Goal: Navigation & Orientation: Find specific page/section

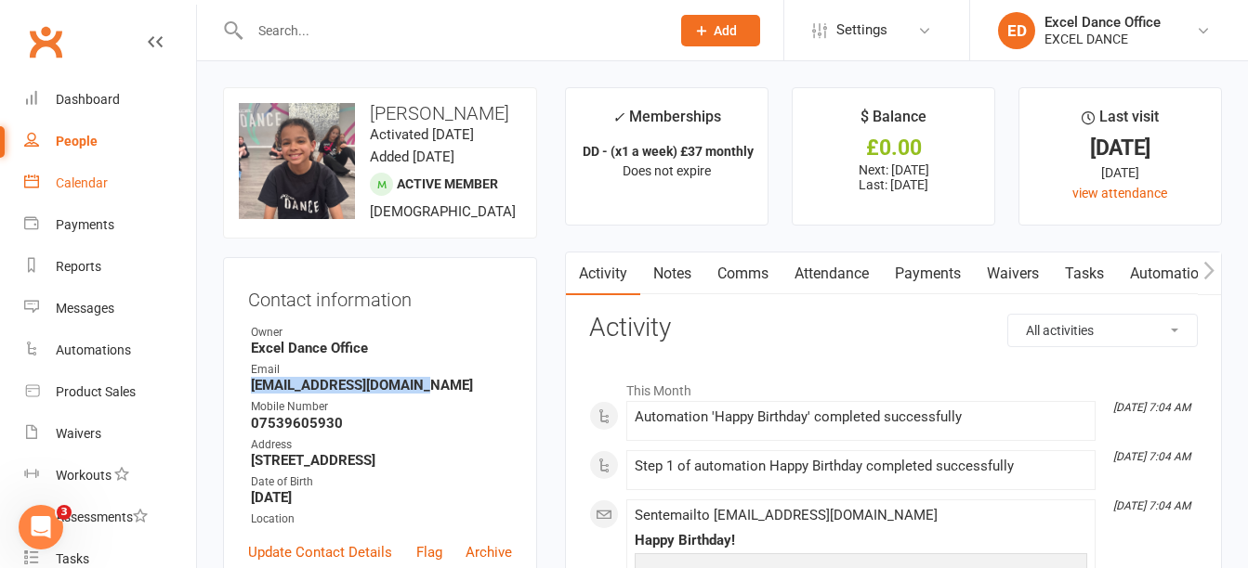
drag, startPoint x: 0, startPoint y: 0, endPoint x: 95, endPoint y: 196, distance: 217.7
click at [95, 196] on link "Calendar" at bounding box center [110, 184] width 172 height 42
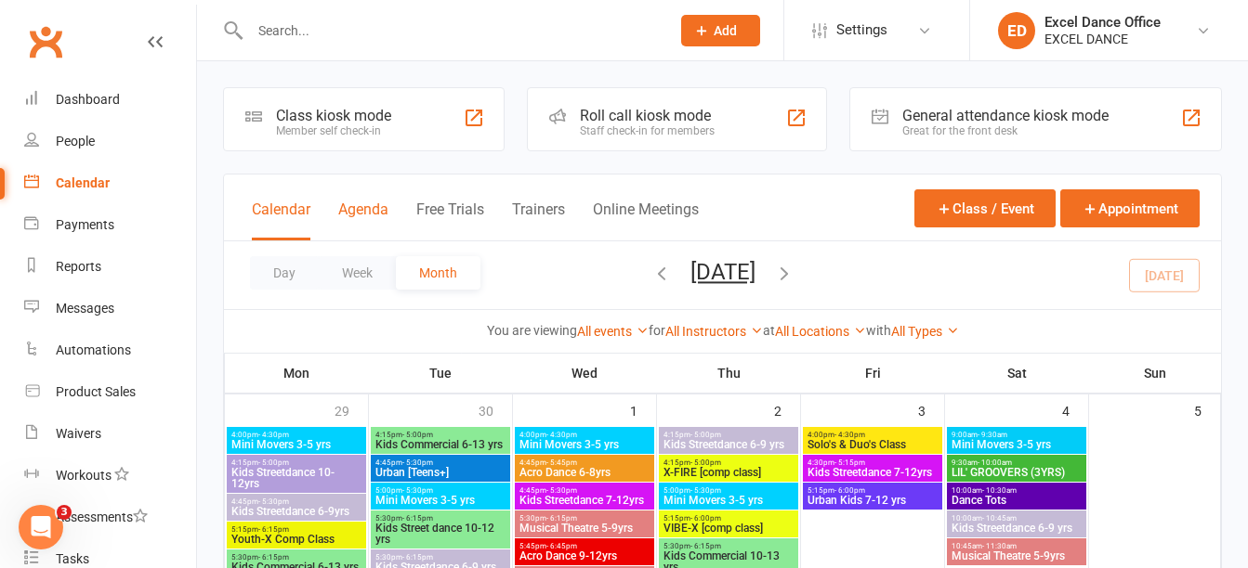
click at [358, 202] on button "Agenda" at bounding box center [363, 221] width 50 height 40
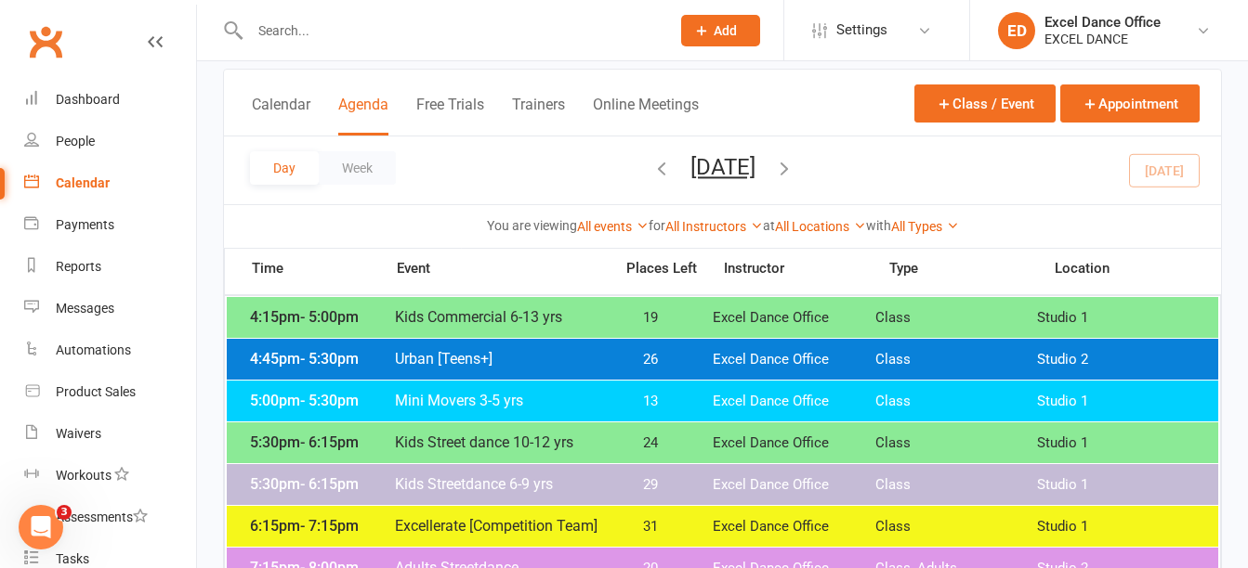
scroll to position [107, 0]
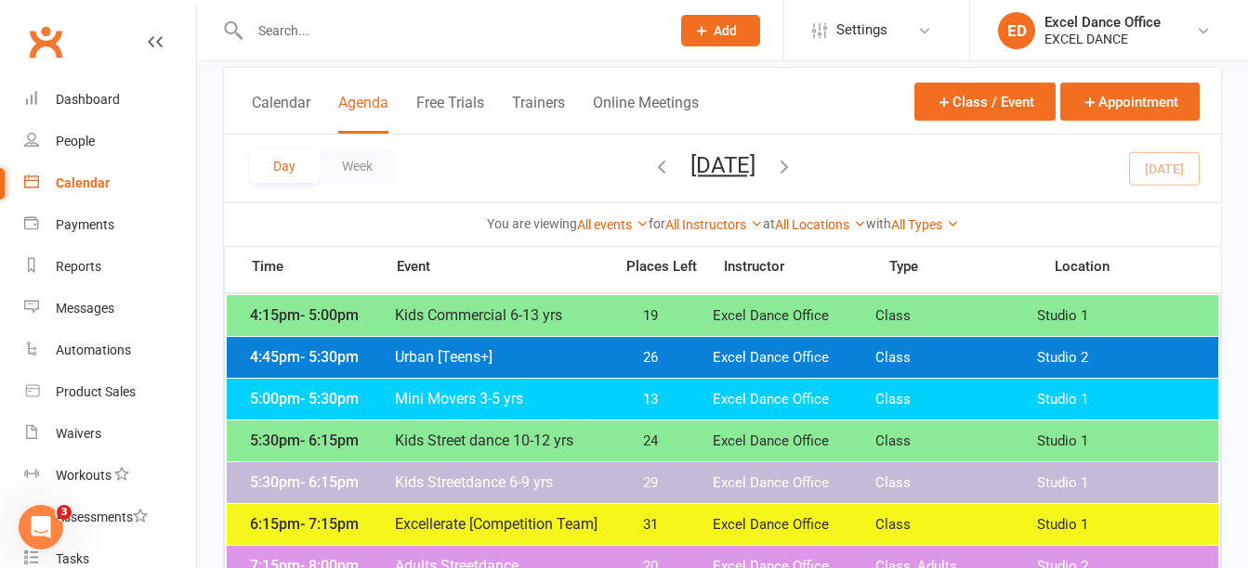
click at [415, 389] on div "5:00pm - 5:30pm Mini Movers 3-5 yrs 13 Excel Dance Office Class Studio 1" at bounding box center [722, 399] width 991 height 41
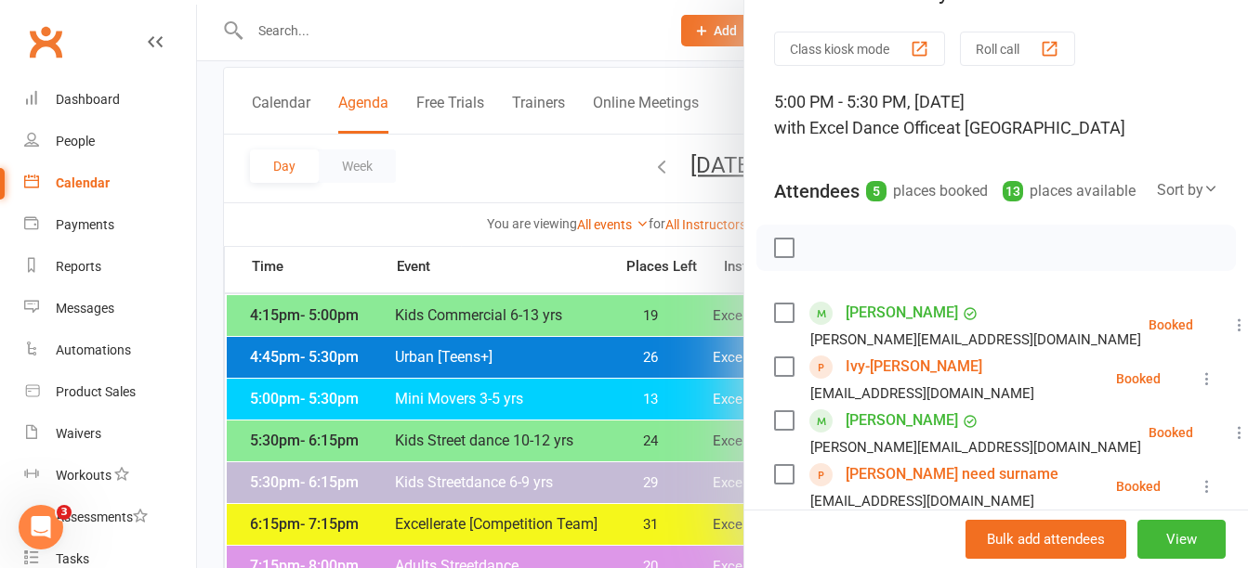
scroll to position [44, 0]
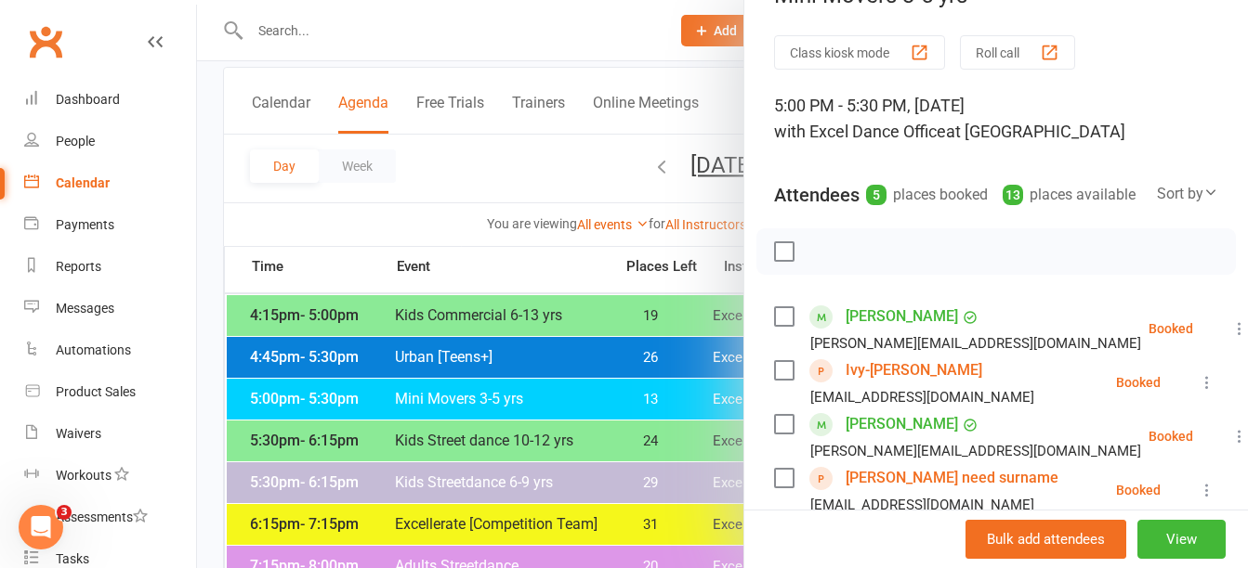
click at [463, 133] on div at bounding box center [722, 284] width 1051 height 568
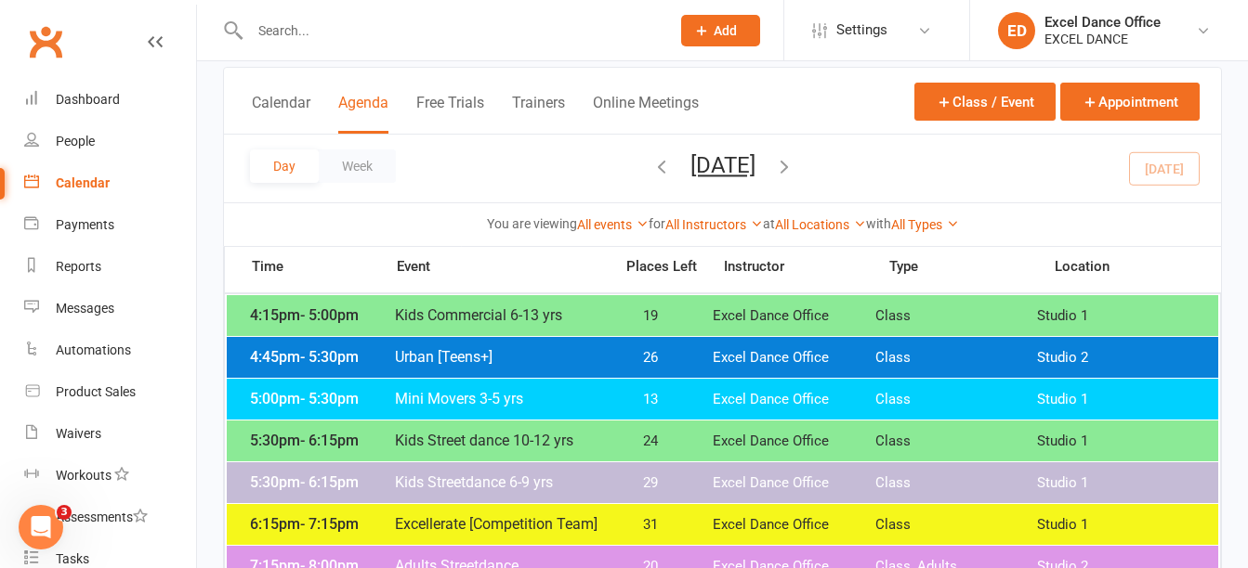
click at [463, 133] on button "Free Trials" at bounding box center [450, 114] width 68 height 40
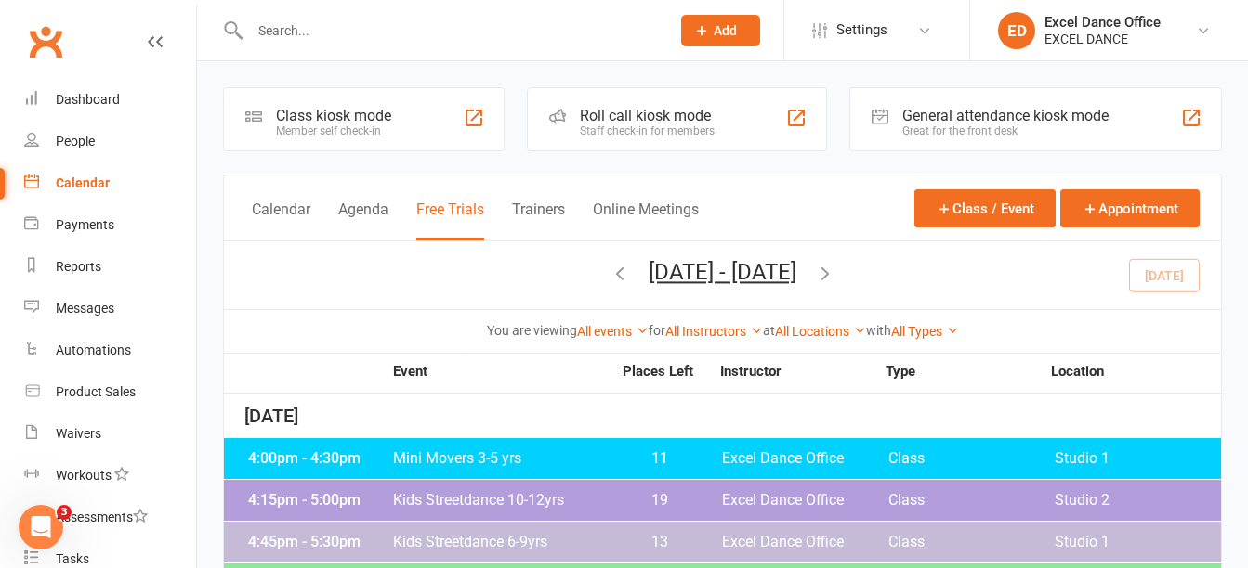
click at [124, 199] on link "Calendar" at bounding box center [110, 184] width 172 height 42
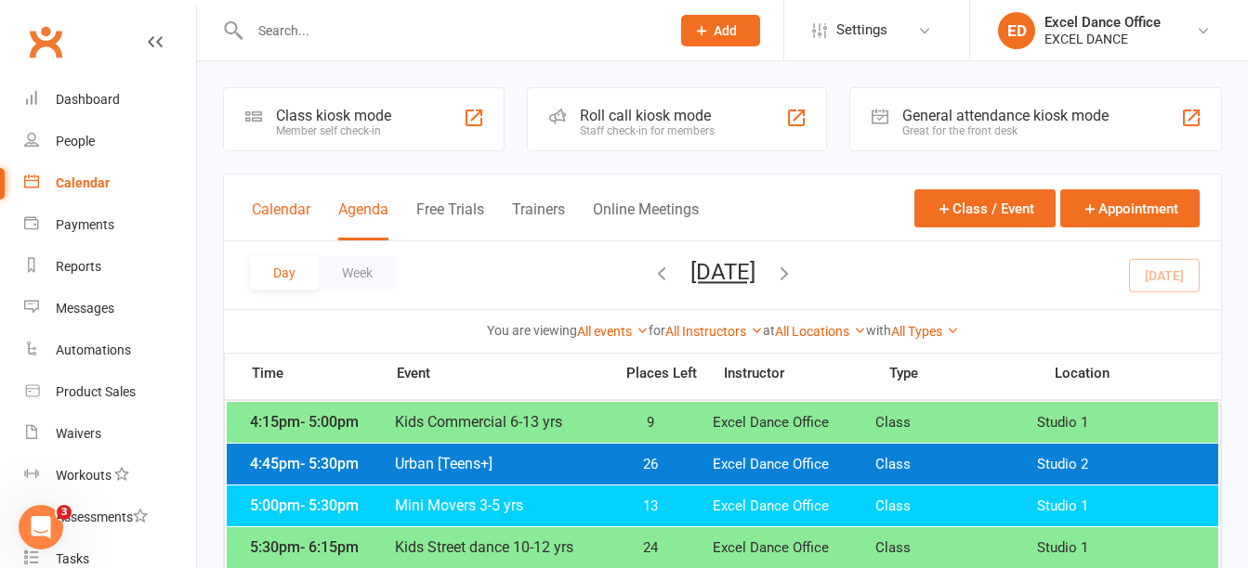
click at [301, 203] on button "Calendar" at bounding box center [281, 221] width 59 height 40
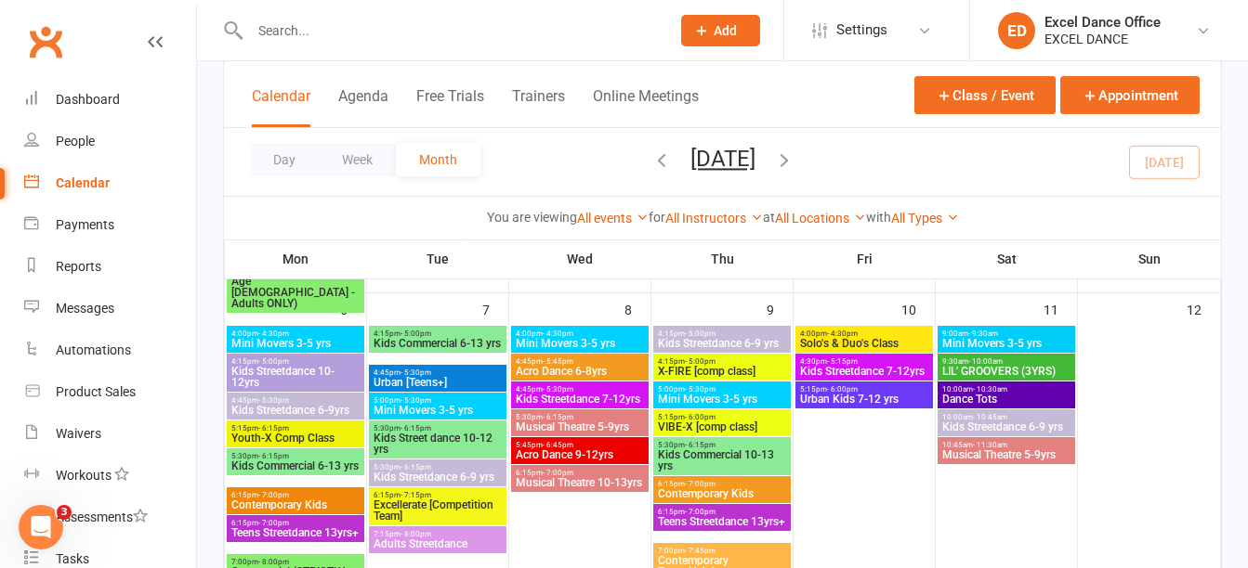
scroll to position [399, 0]
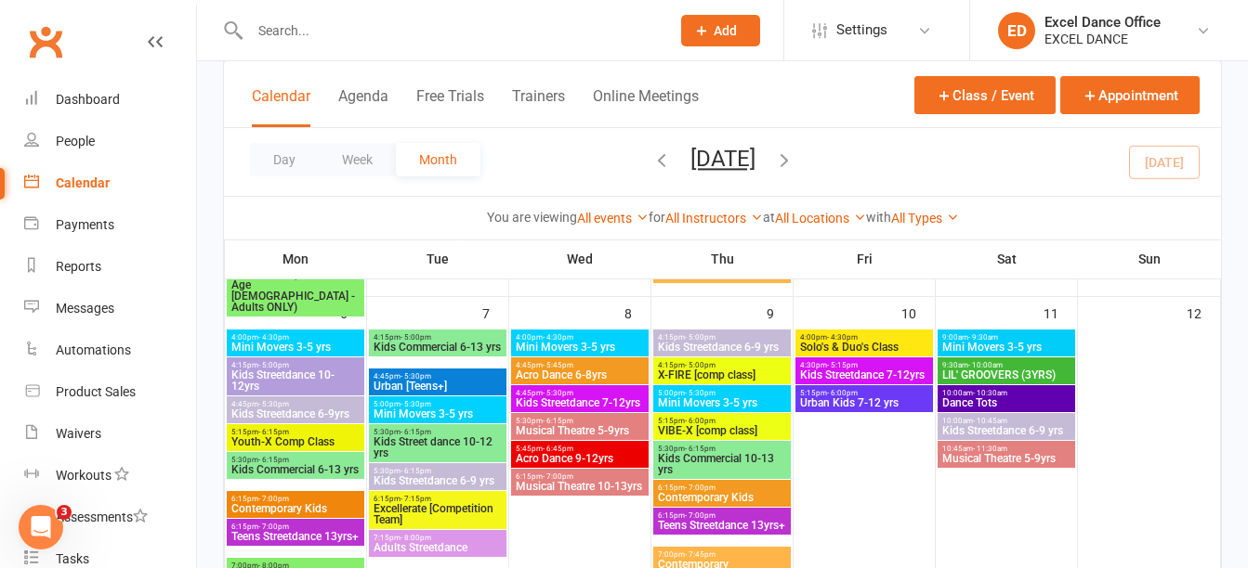
click at [910, 362] on span "4:30pm - 5:15pm" at bounding box center [864, 365] width 130 height 8
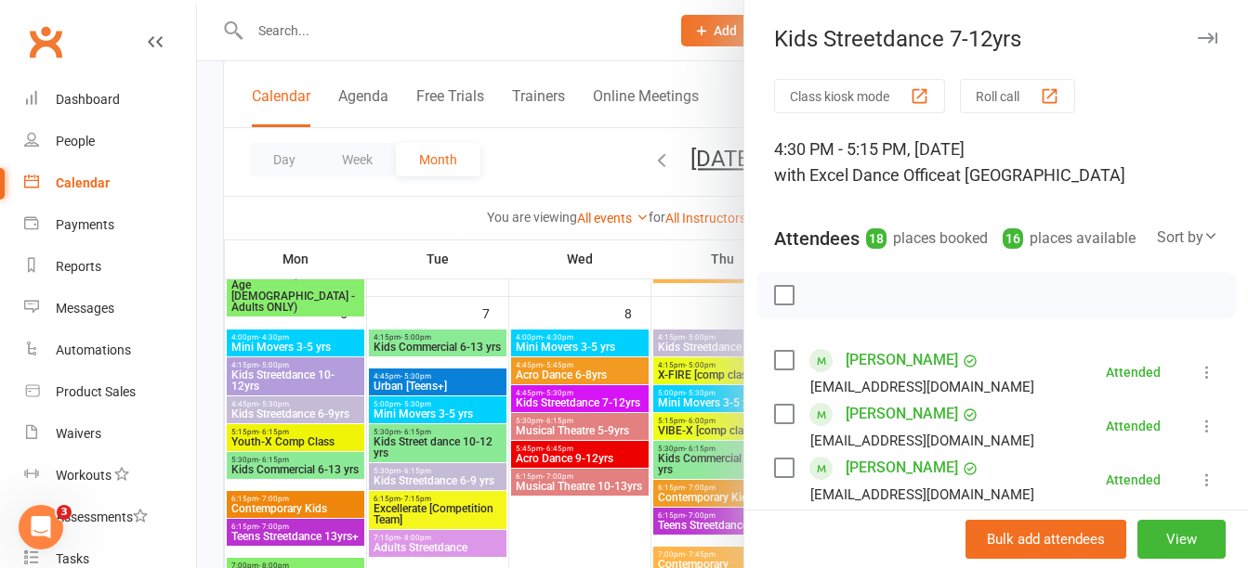
drag, startPoint x: 1219, startPoint y: 51, endPoint x: 1226, endPoint y: 62, distance: 13.4
click at [1226, 62] on div "Kids Streetdance 7-12yrs Class kiosk mode Roll call 4:30 PM - 5:15 PM, [DATE] w…" at bounding box center [995, 284] width 504 height 568
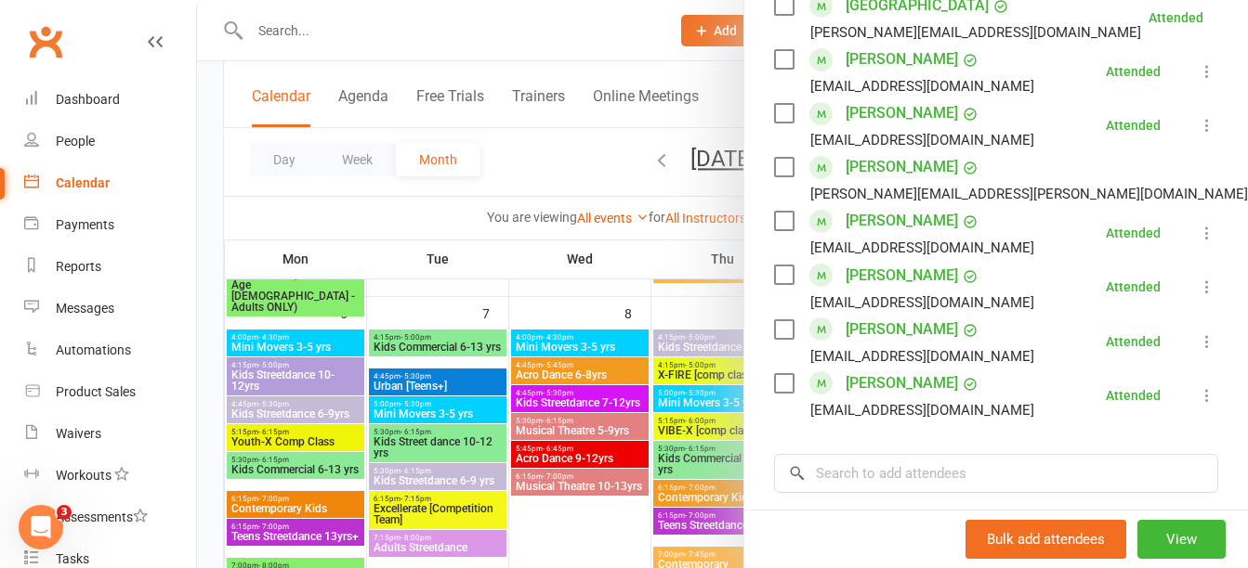
scroll to position [909, 0]
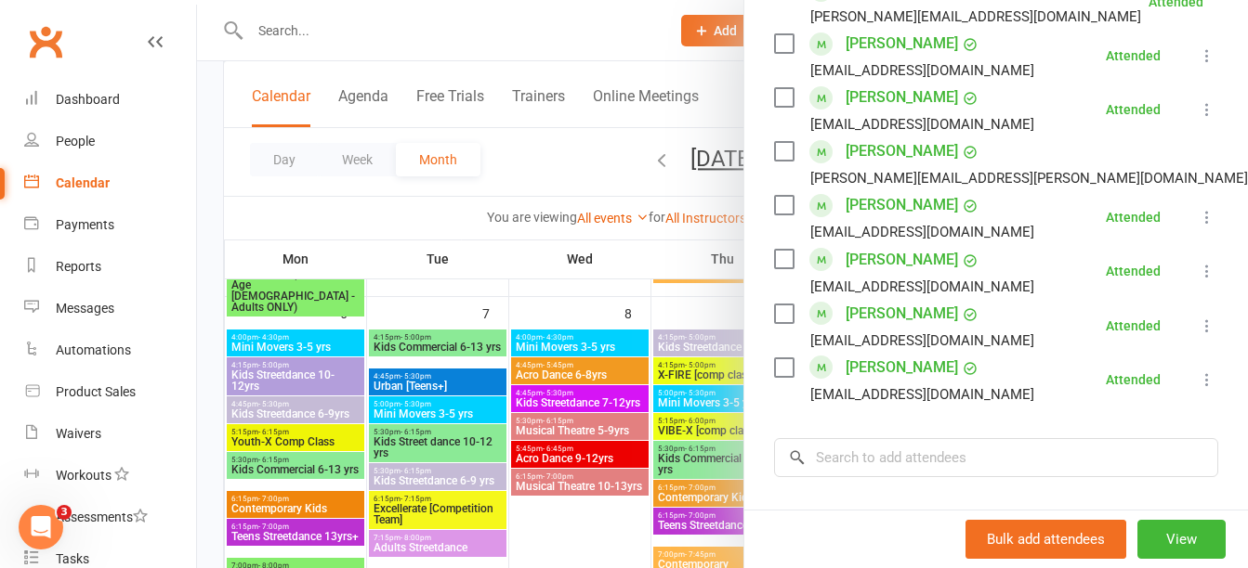
click at [640, 469] on div at bounding box center [722, 284] width 1051 height 568
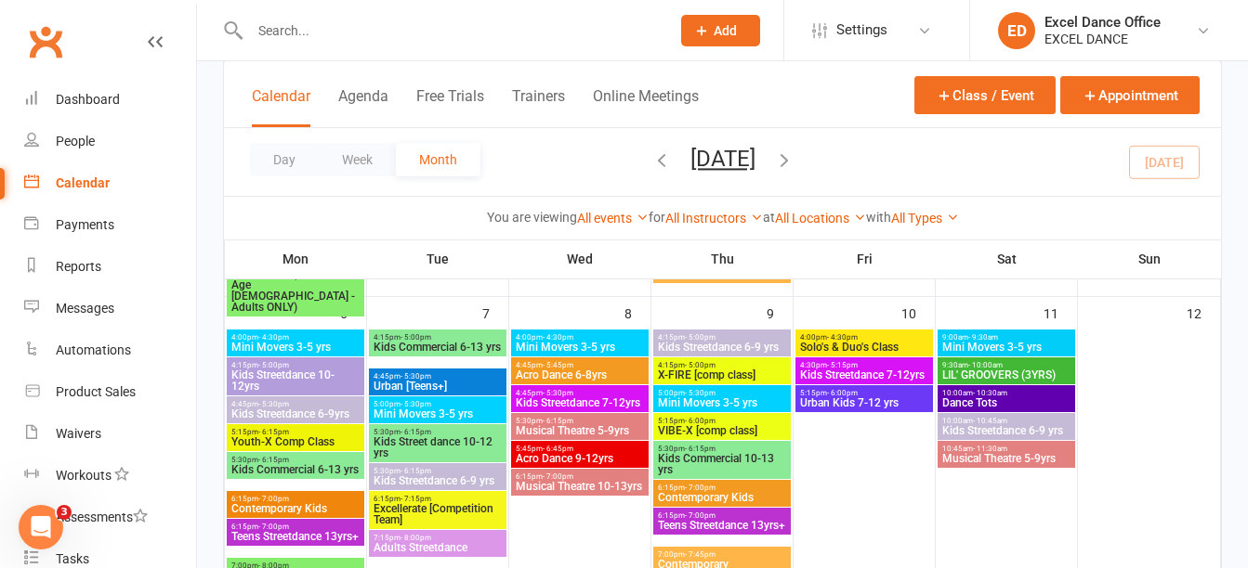
click at [624, 402] on span "Kids Streetdance 7-12yrs" at bounding box center [580, 403] width 130 height 11
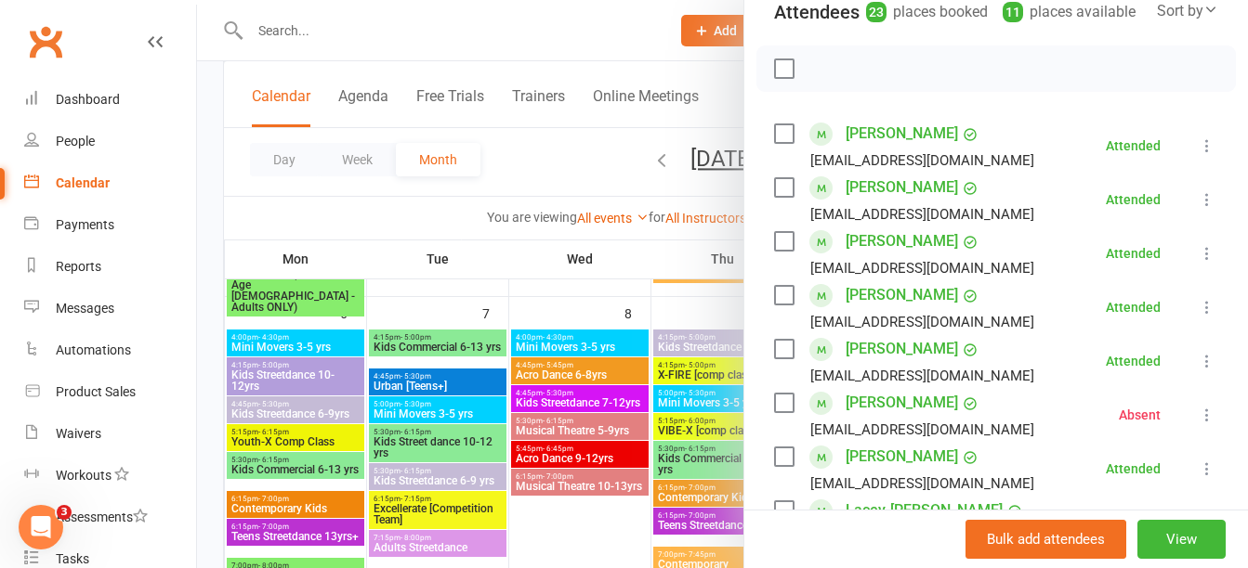
scroll to position [102, 0]
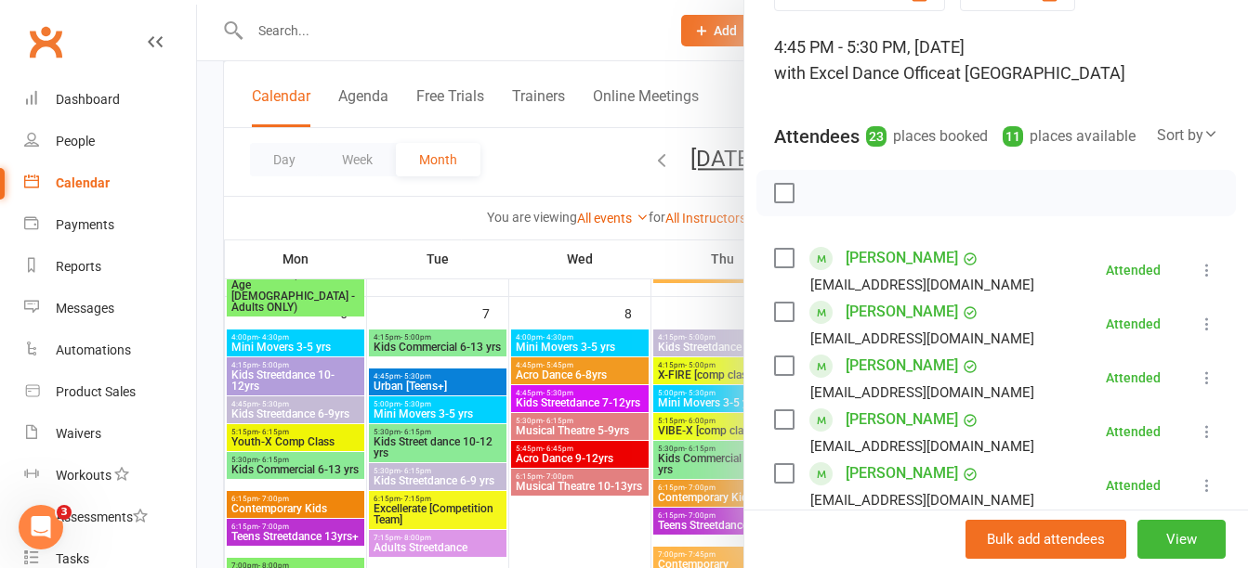
click at [621, 473] on div at bounding box center [722, 284] width 1051 height 568
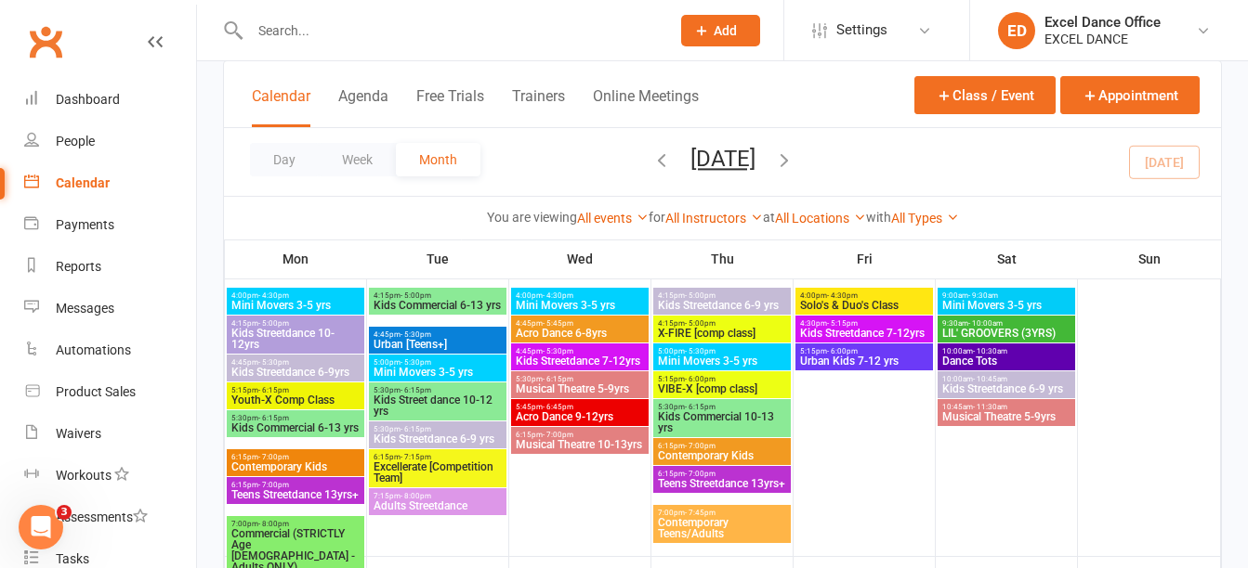
scroll to position [144, 0]
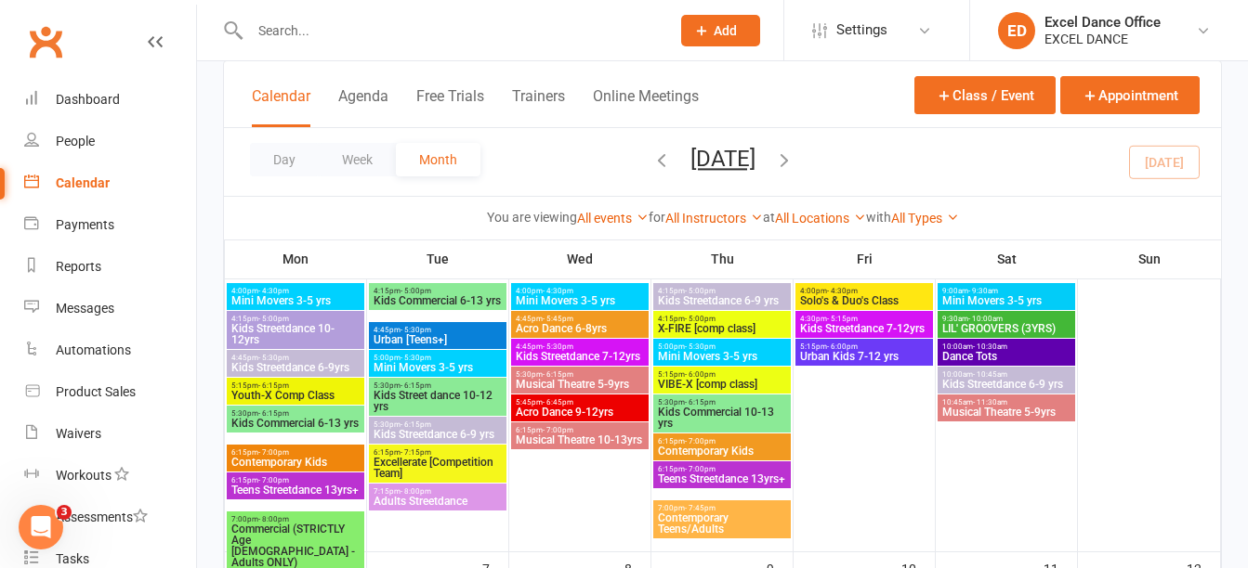
click at [625, 353] on span "Kids Streetdance 7-12yrs" at bounding box center [580, 356] width 130 height 11
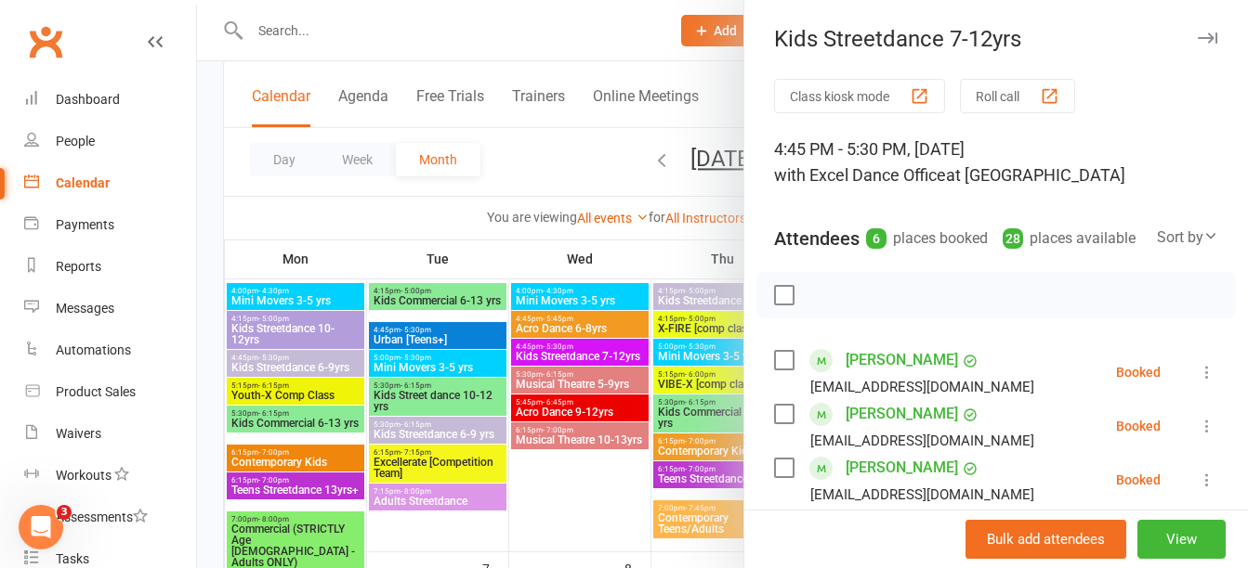
click at [612, 425] on div at bounding box center [722, 284] width 1051 height 568
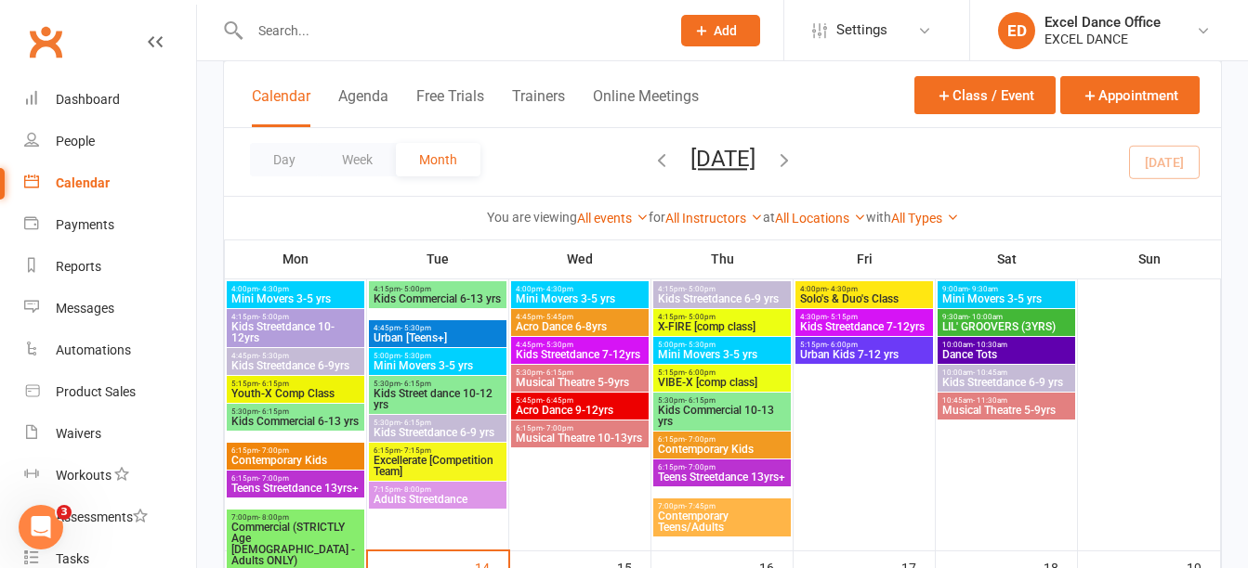
scroll to position [451, 0]
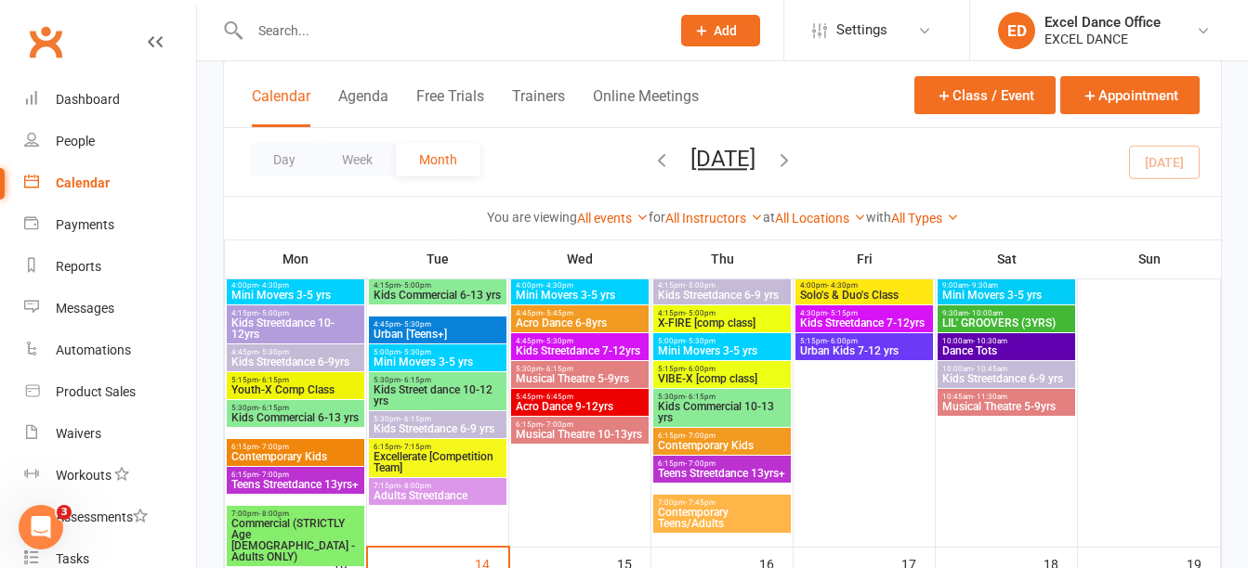
click at [581, 348] on span "Kids Streetdance 7-12yrs" at bounding box center [580, 351] width 130 height 11
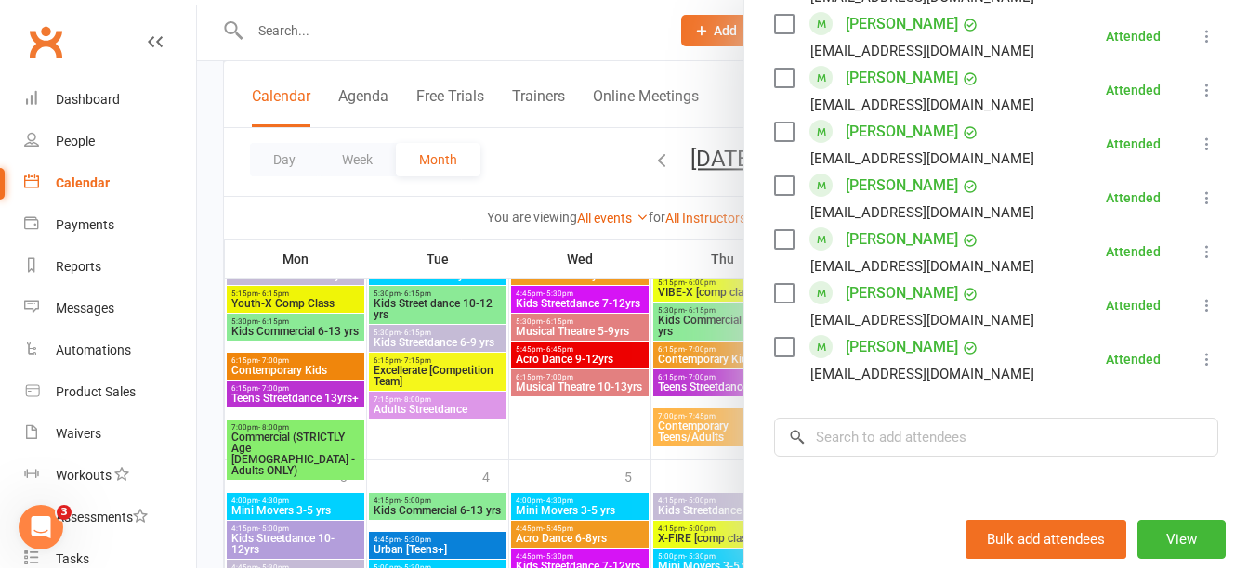
scroll to position [1227, 0]
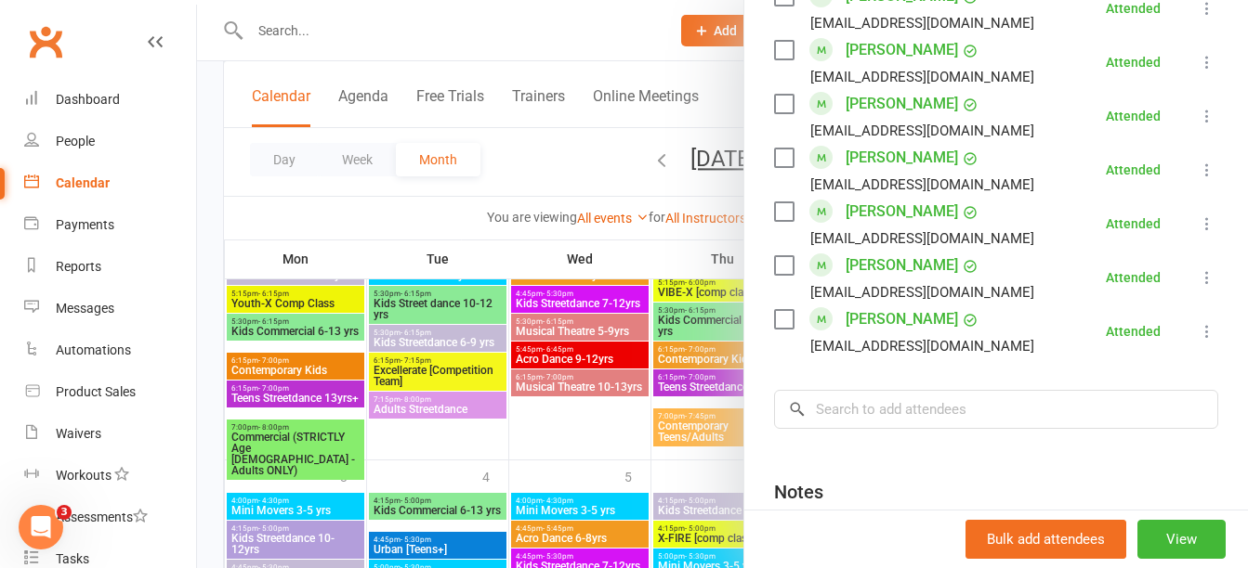
click at [395, 244] on div at bounding box center [722, 284] width 1051 height 568
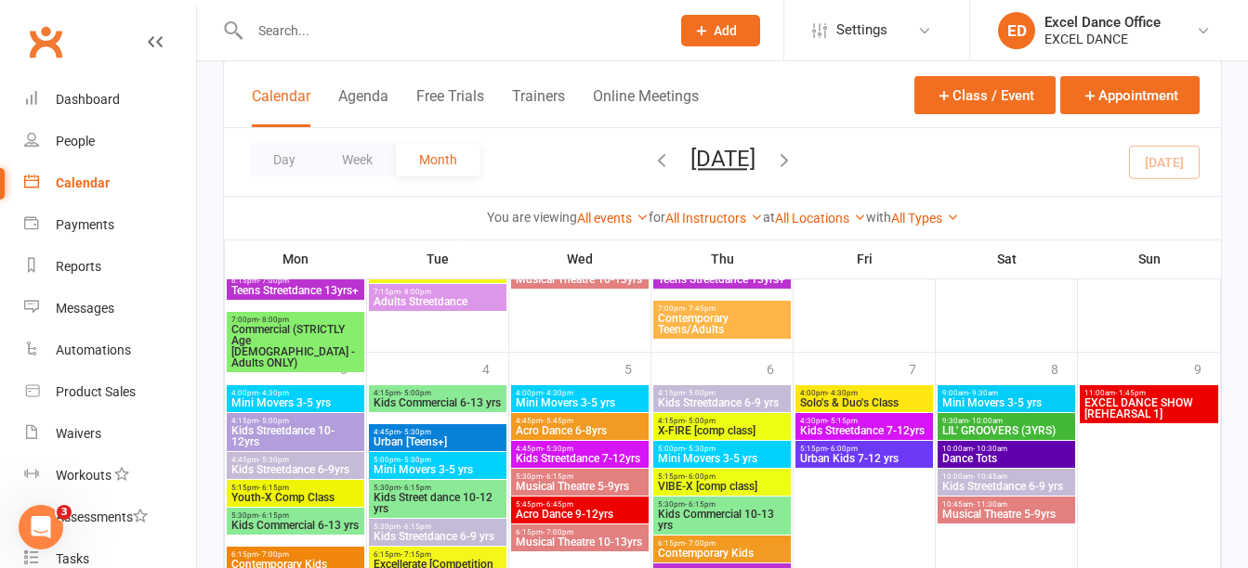
scroll to position [1557, 0]
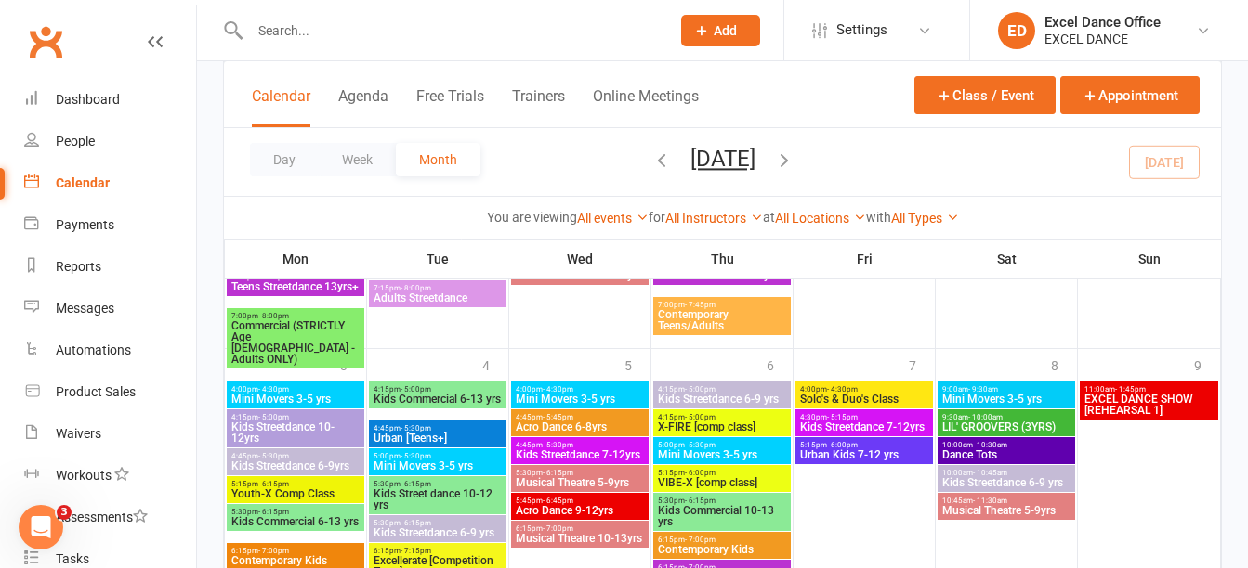
click at [853, 418] on span "- 5:15pm" at bounding box center [842, 417] width 31 height 8
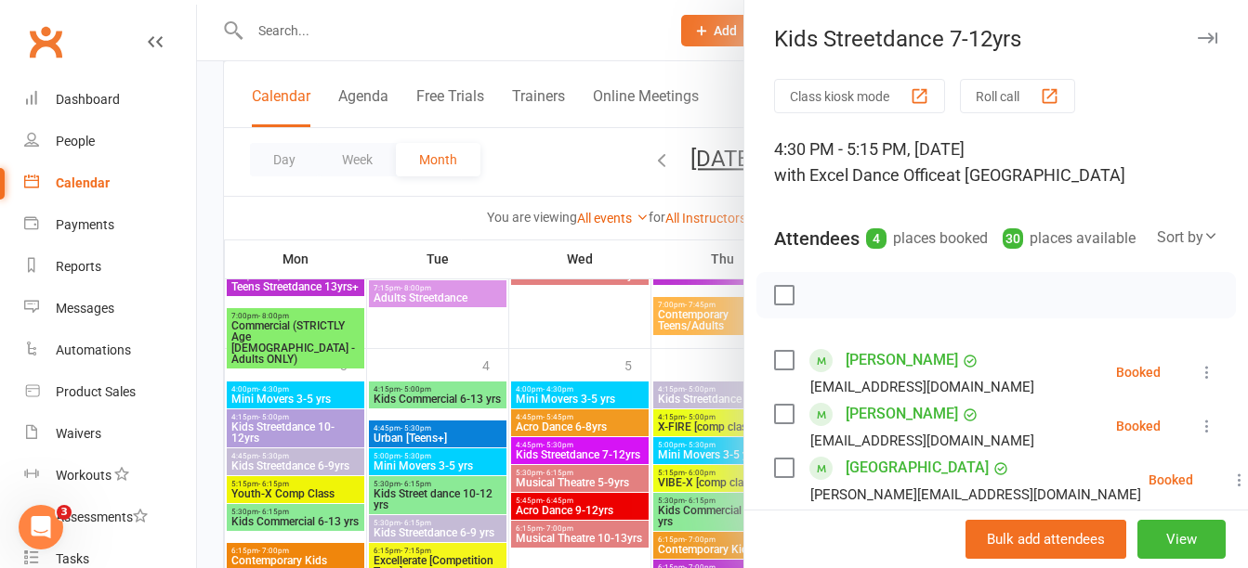
click at [553, 320] on div at bounding box center [722, 284] width 1051 height 568
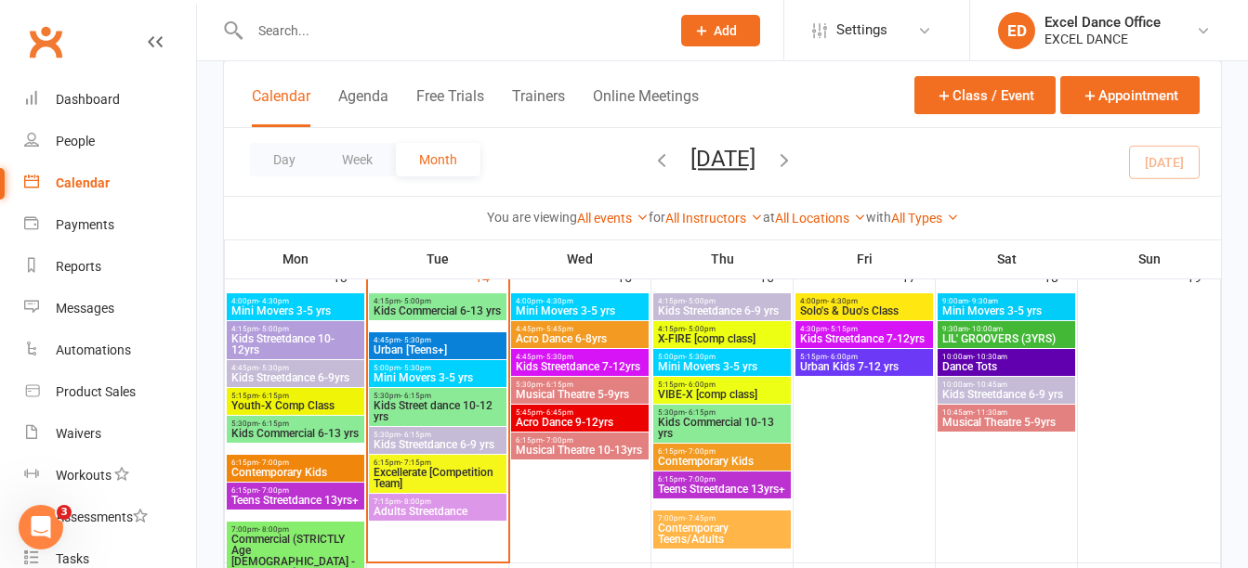
scroll to position [735, 0]
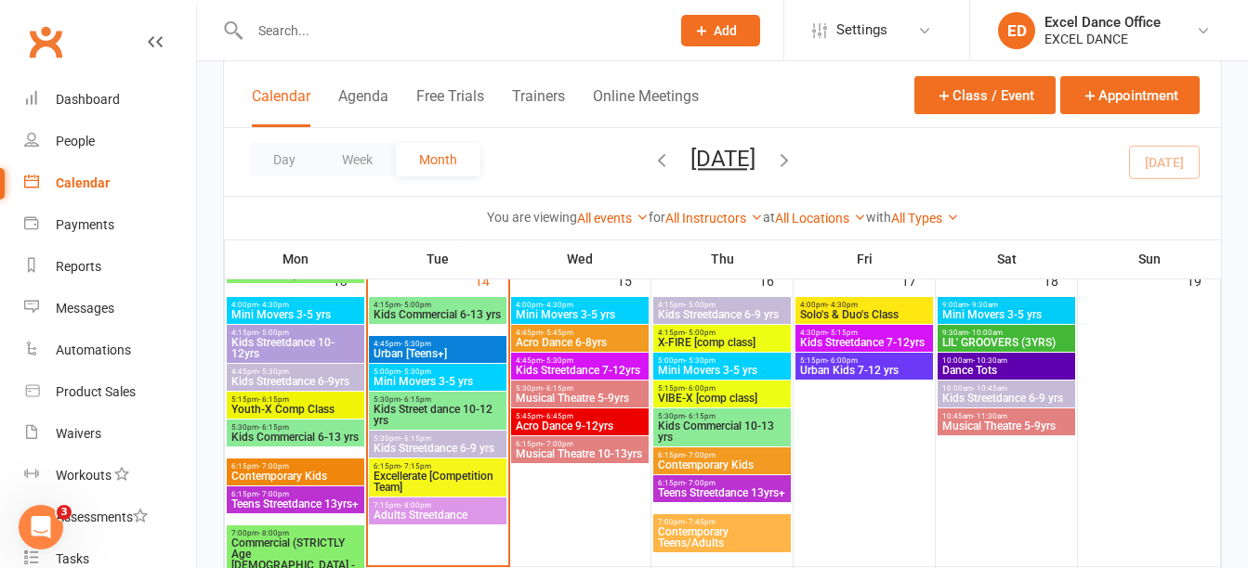
click at [904, 333] on span "4:30pm - 5:15pm" at bounding box center [864, 333] width 130 height 8
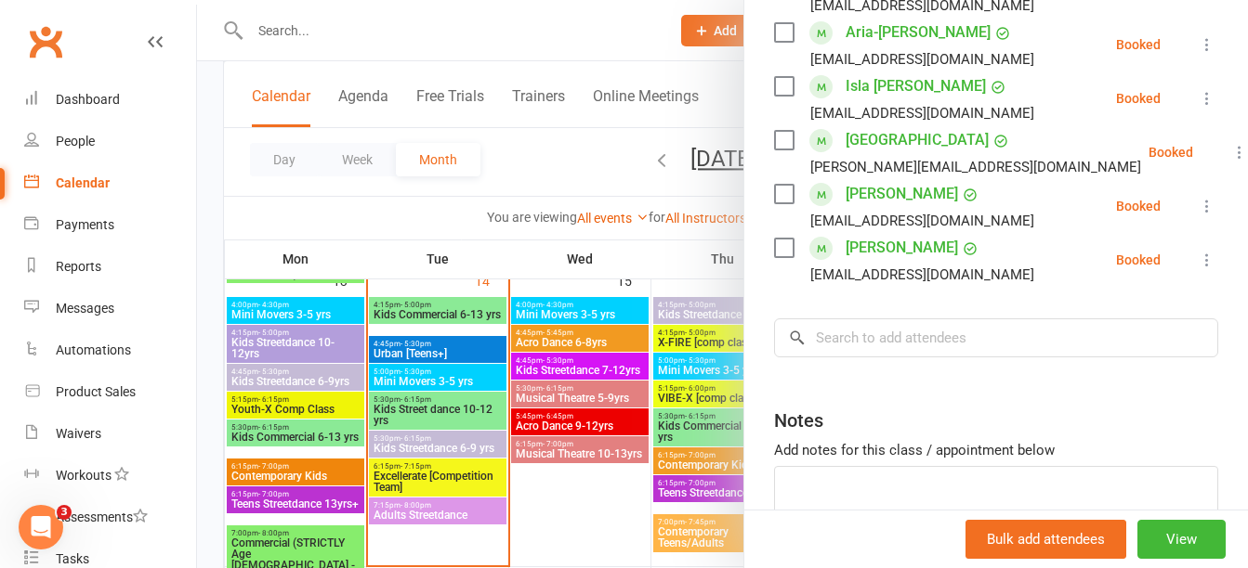
scroll to position [445, 0]
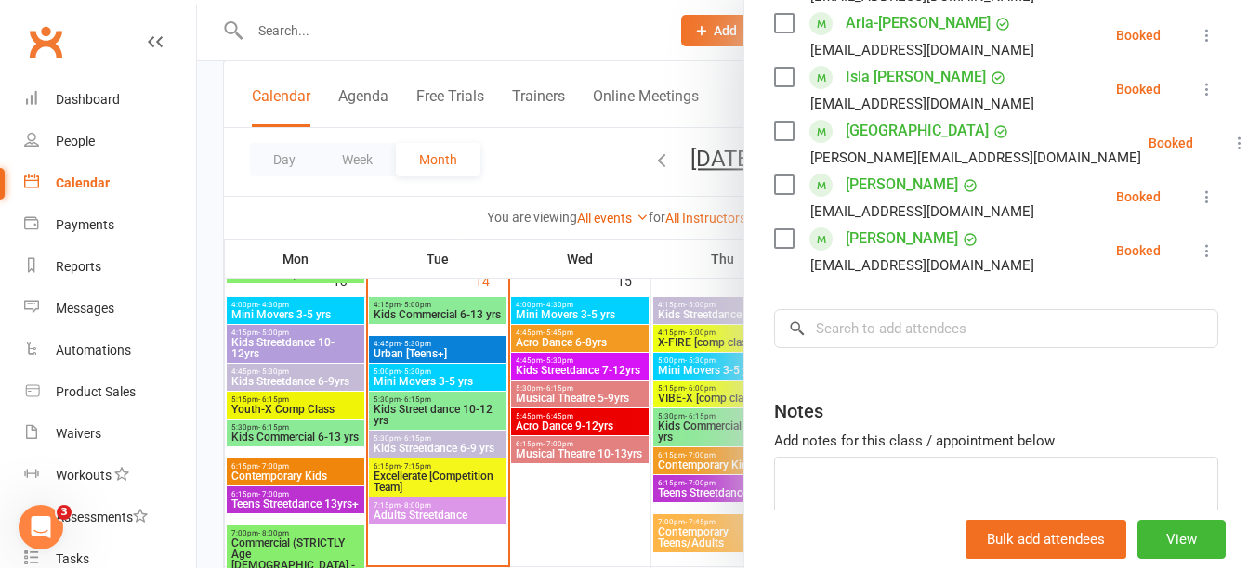
click at [467, 160] on div at bounding box center [722, 284] width 1051 height 568
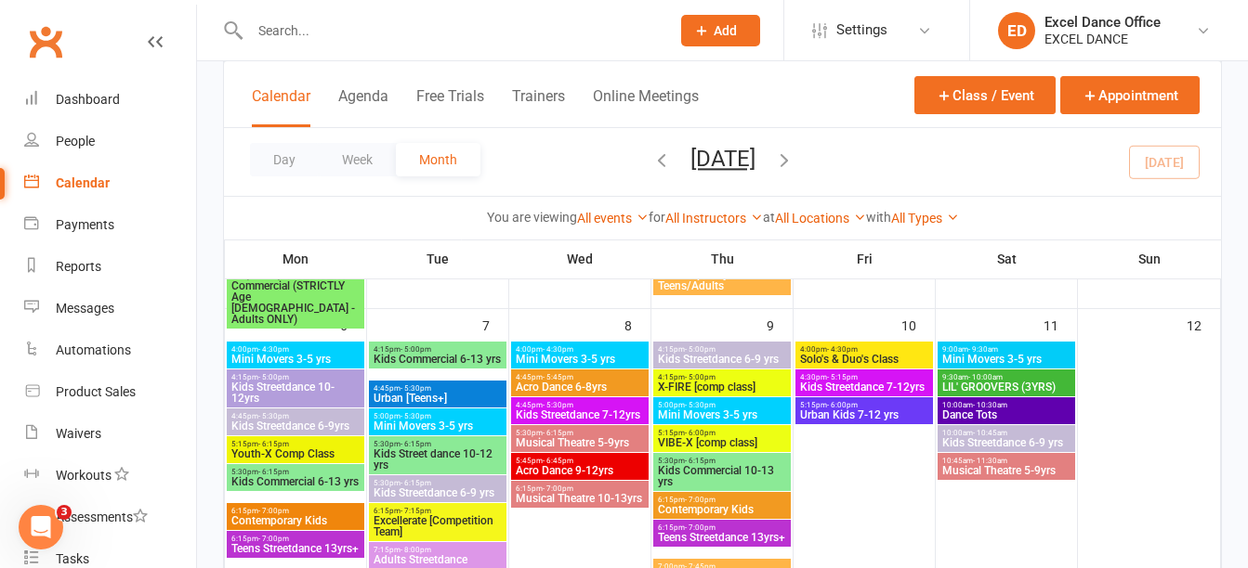
scroll to position [391, 0]
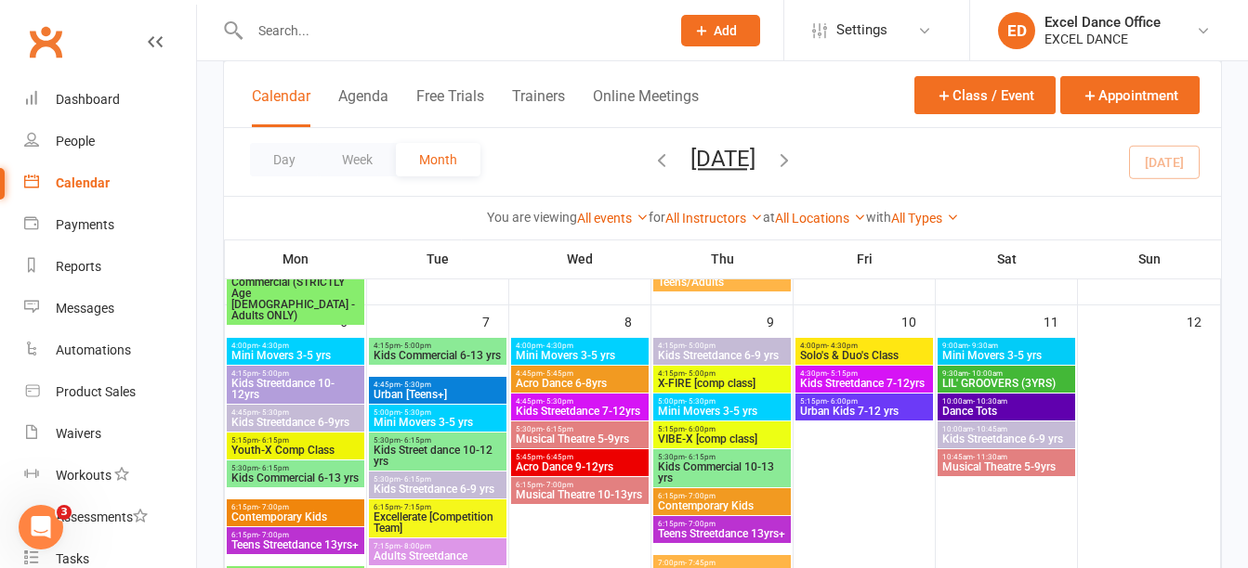
click at [889, 376] on span "4:30pm - 5:15pm" at bounding box center [864, 374] width 130 height 8
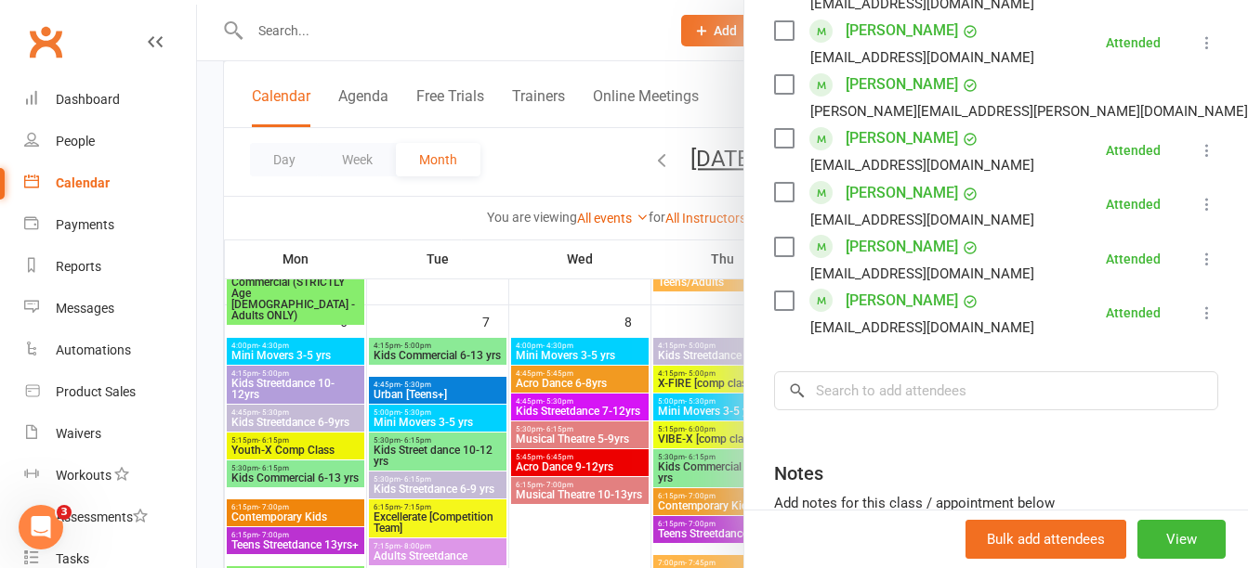
scroll to position [998, 0]
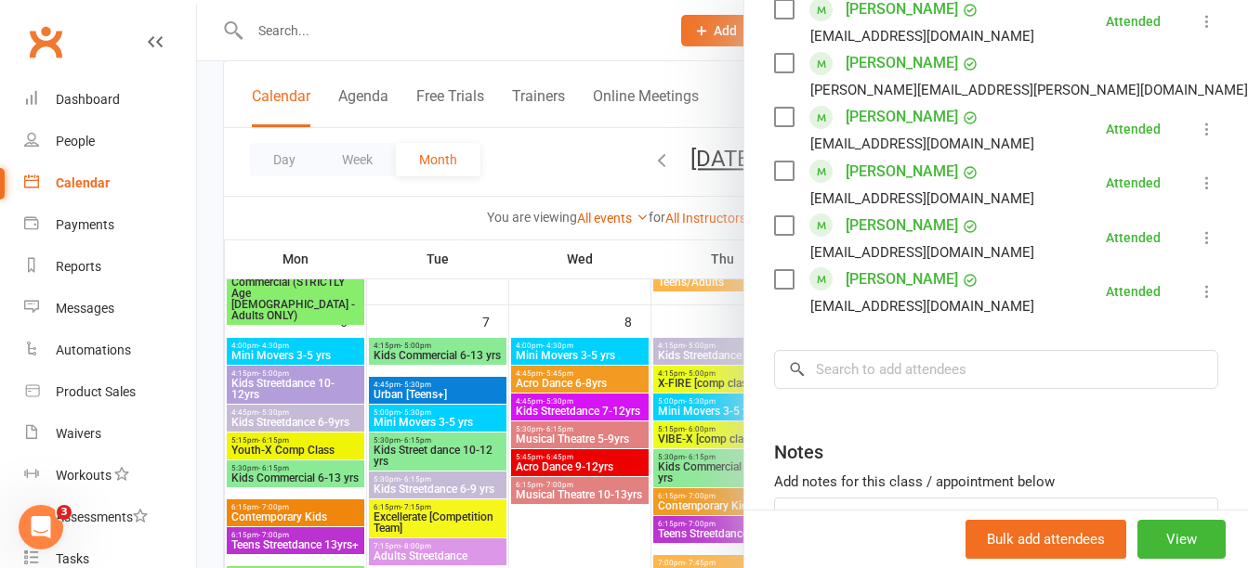
click at [570, 286] on div at bounding box center [722, 284] width 1051 height 568
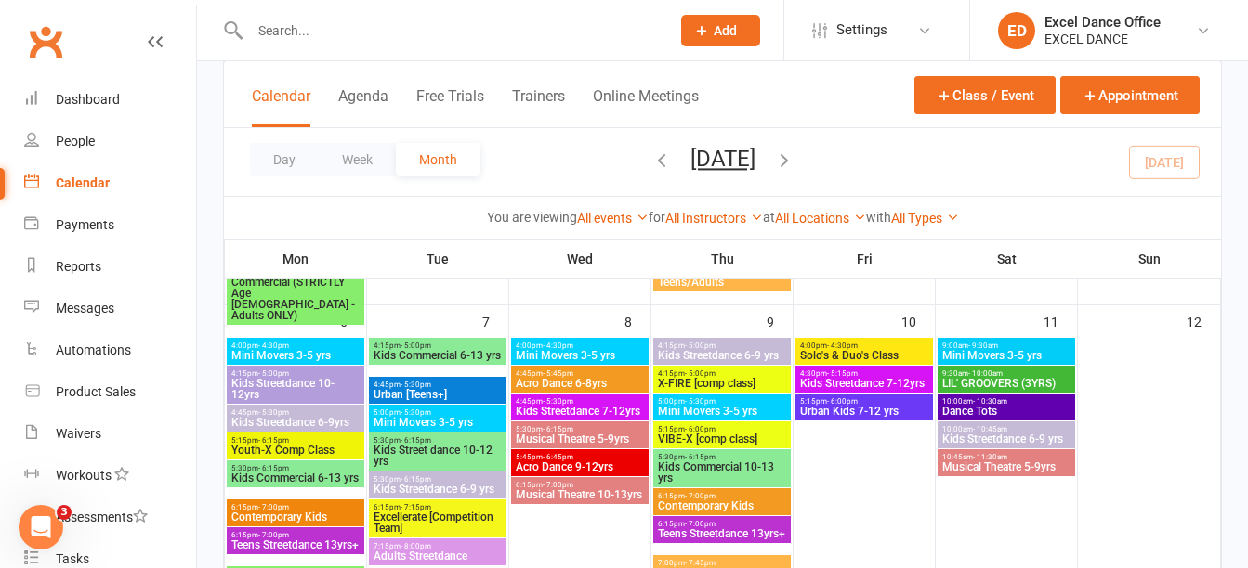
click at [574, 394] on div "4:45pm - 5:30pm Kids Streetdance 7-12yrs" at bounding box center [579, 407] width 137 height 27
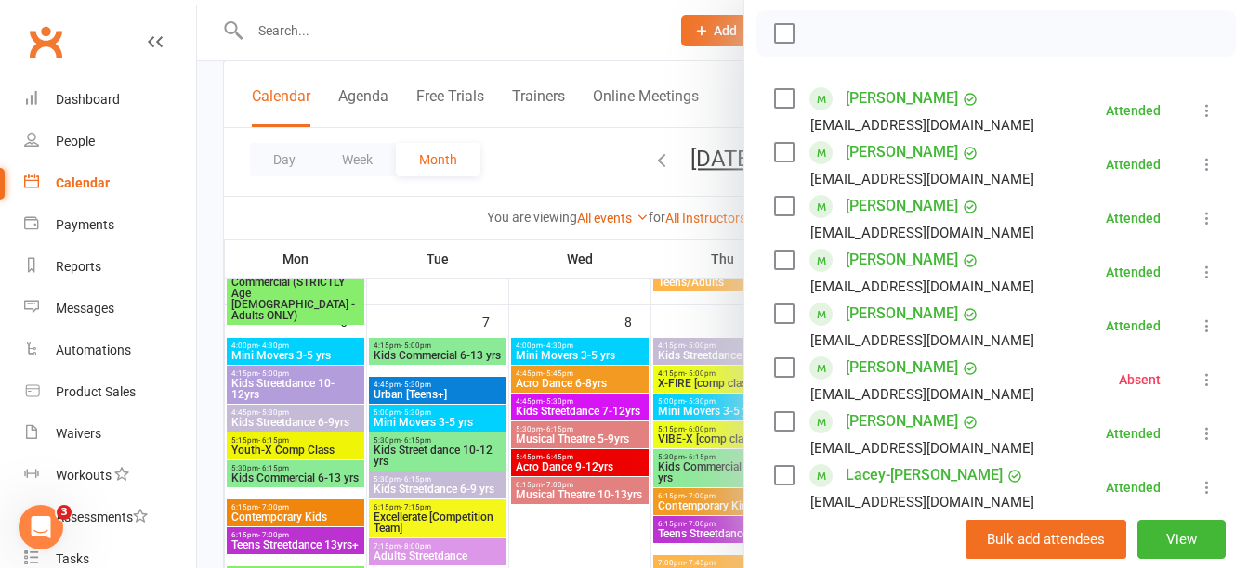
scroll to position [268, 0]
